Goal: Task Accomplishment & Management: Complete application form

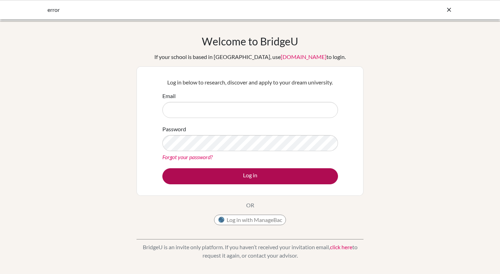
type input "nashraf@ris.ae"
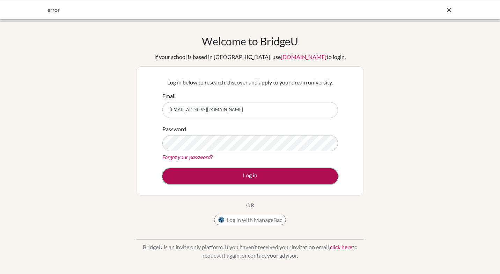
click at [246, 176] on button "Log in" at bounding box center [250, 176] width 176 height 16
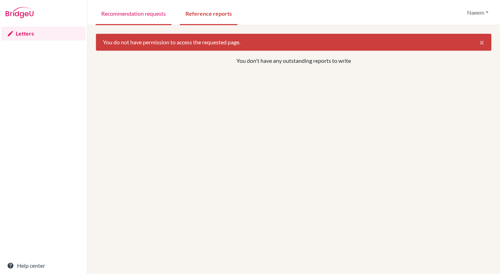
click at [158, 18] on link "Recommendation requests" at bounding box center [134, 13] width 76 height 24
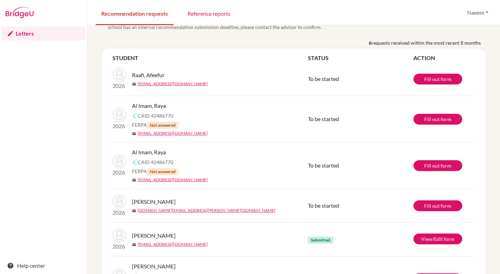
scroll to position [20, 0]
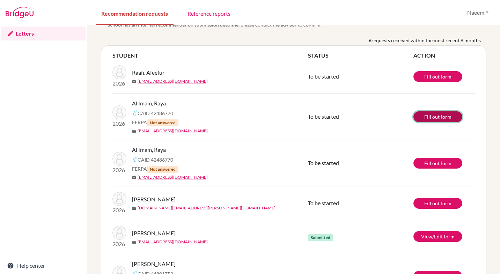
click at [438, 117] on link "Fill out form" at bounding box center [437, 116] width 49 height 11
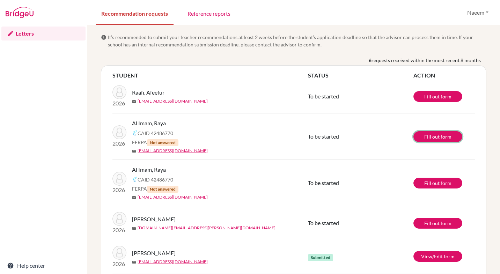
scroll to position [38, 0]
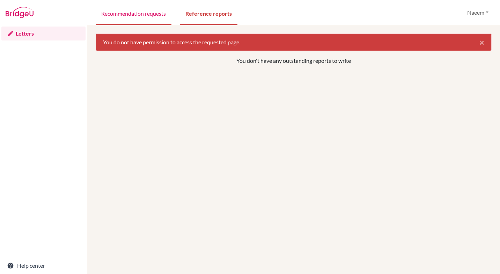
click at [149, 16] on link "Recommendation requests" at bounding box center [134, 13] width 76 height 24
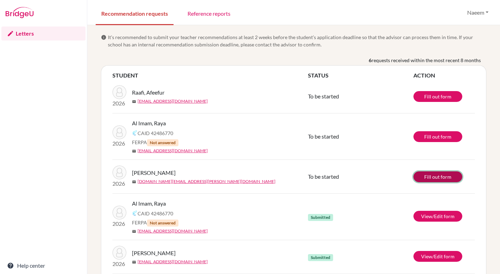
click at [433, 179] on link "Fill out form" at bounding box center [437, 176] width 49 height 11
